Goal: Task Accomplishment & Management: Use online tool/utility

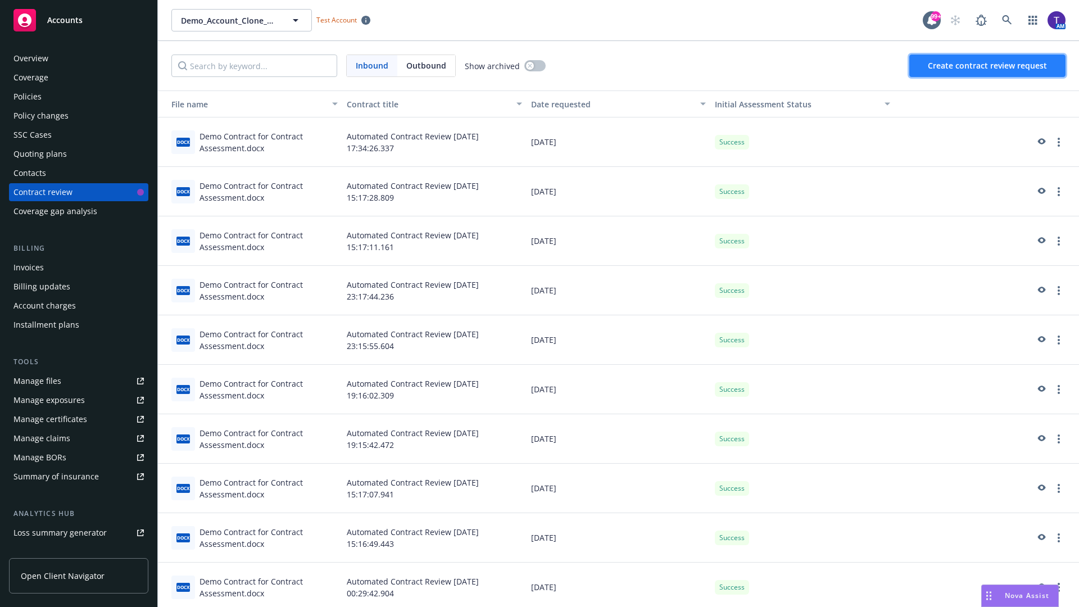
click at [988, 66] on span "Create contract review request" at bounding box center [987, 65] width 119 height 11
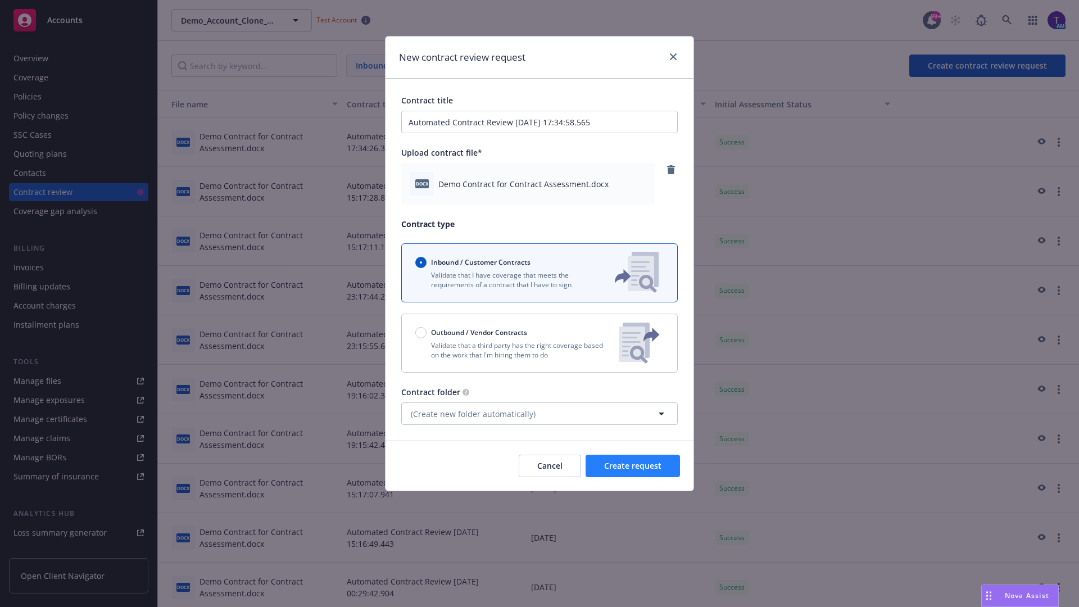
type input "Automated Contract Review 08-14-2025 17:34:58.565"
click at [633, 466] on span "Create request" at bounding box center [632, 465] width 57 height 11
